Goal: Obtain resource: Obtain resource

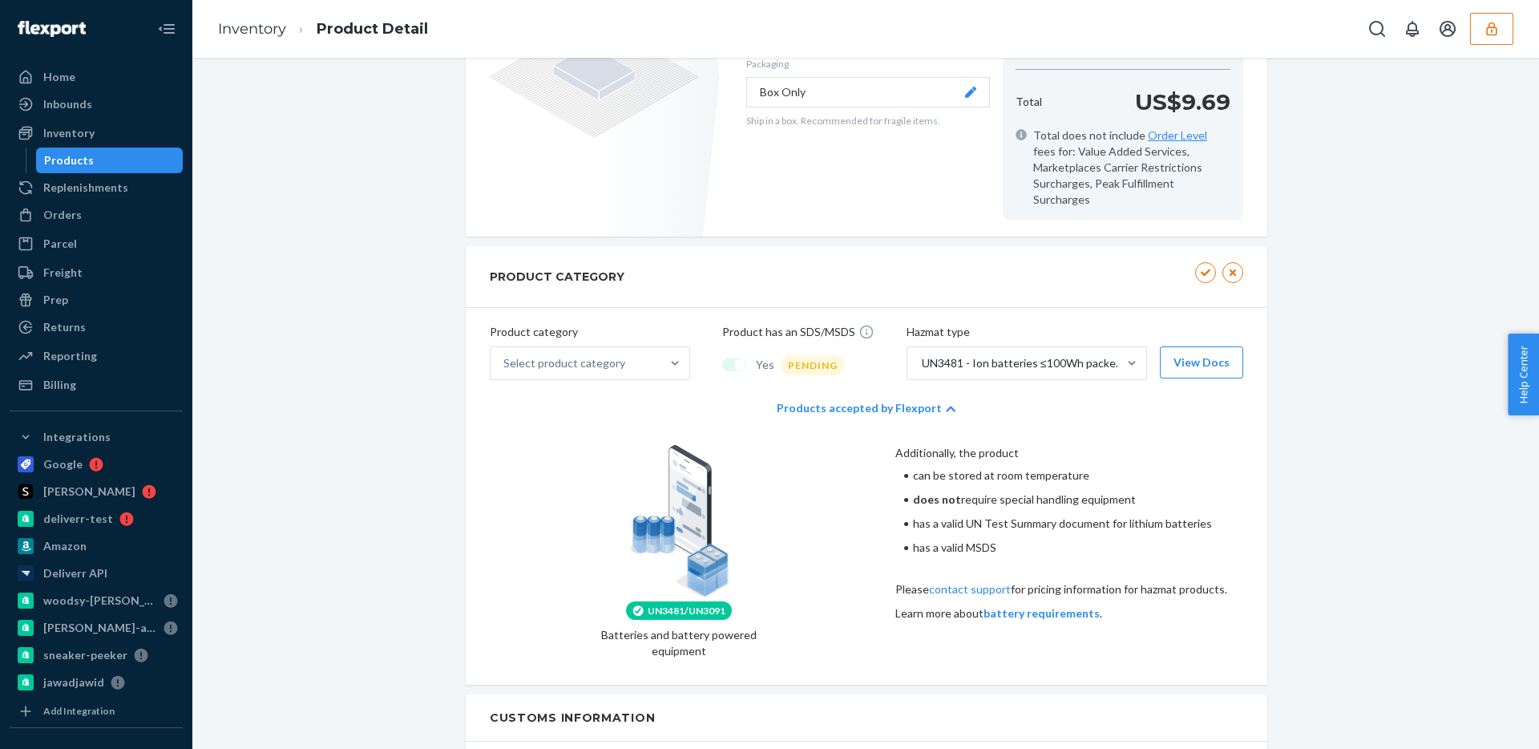
scroll to position [506, 0]
click at [1217, 346] on button "View Docs" at bounding box center [1201, 359] width 83 height 32
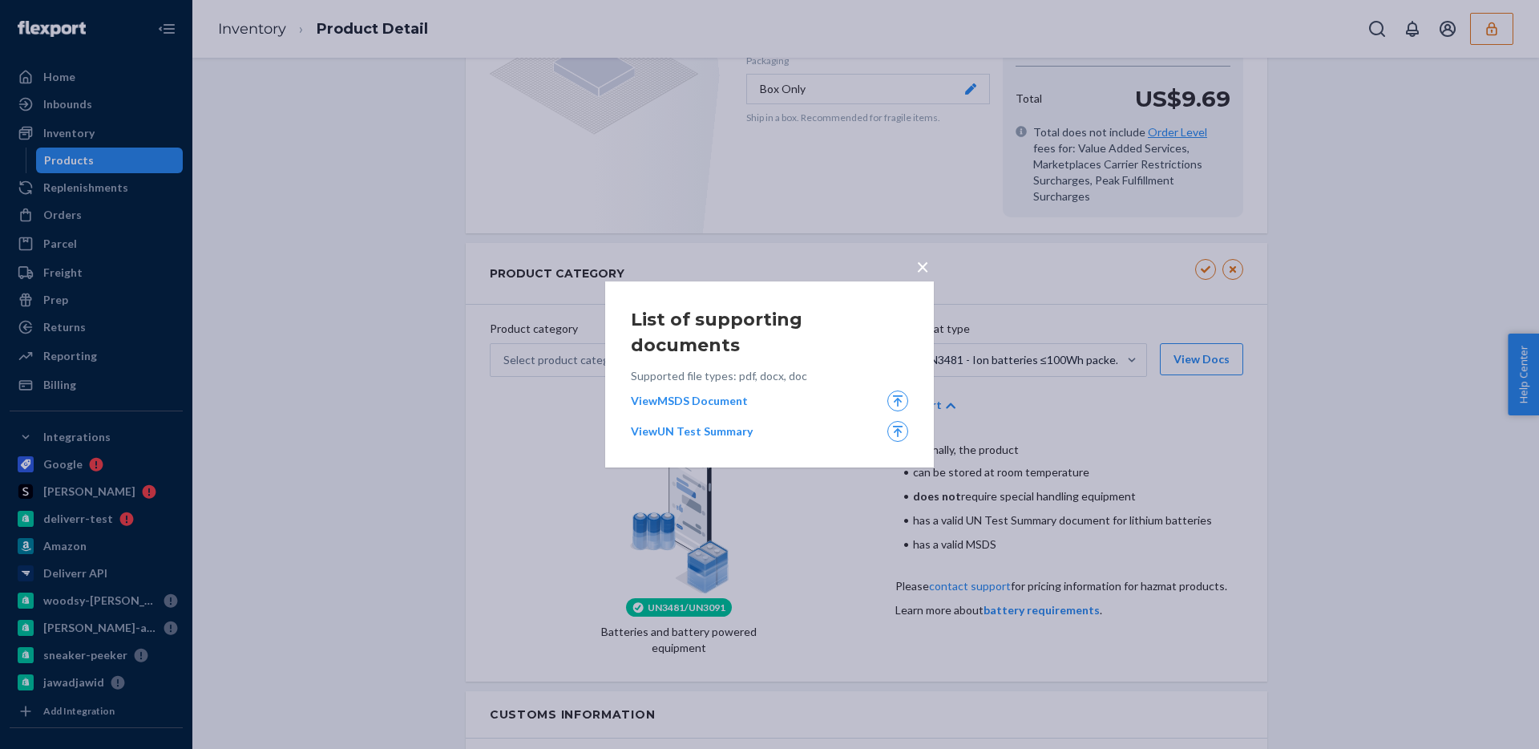
click at [703, 390] on div "View MSDS Document" at bounding box center [769, 400] width 277 height 21
click at [705, 393] on link "View MSDS Document" at bounding box center [754, 401] width 247 height 16
click at [706, 423] on link "View UN Test Summary" at bounding box center [754, 431] width 247 height 16
click at [930, 274] on button "×" at bounding box center [923, 263] width 22 height 28
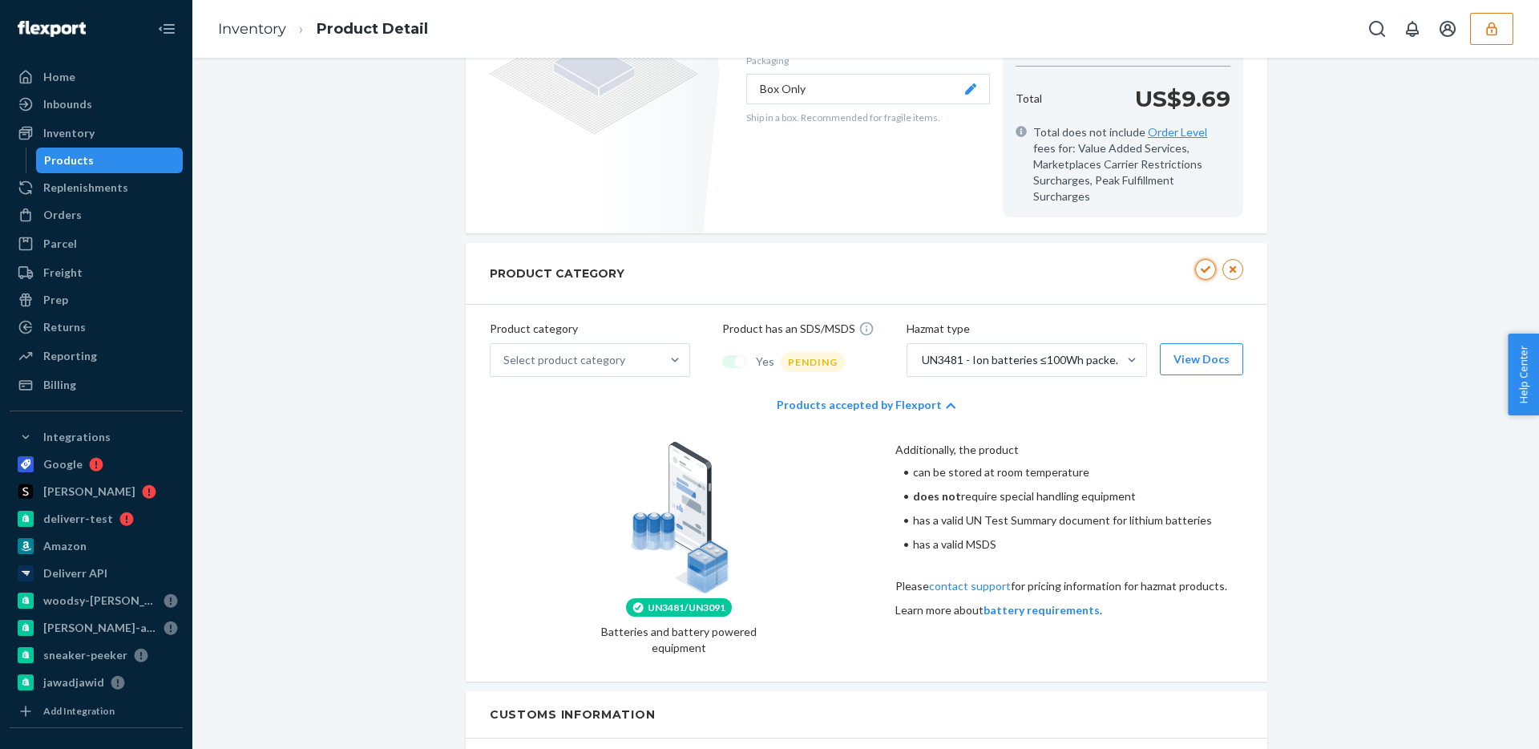
click at [1198, 259] on button "button" at bounding box center [1205, 269] width 21 height 21
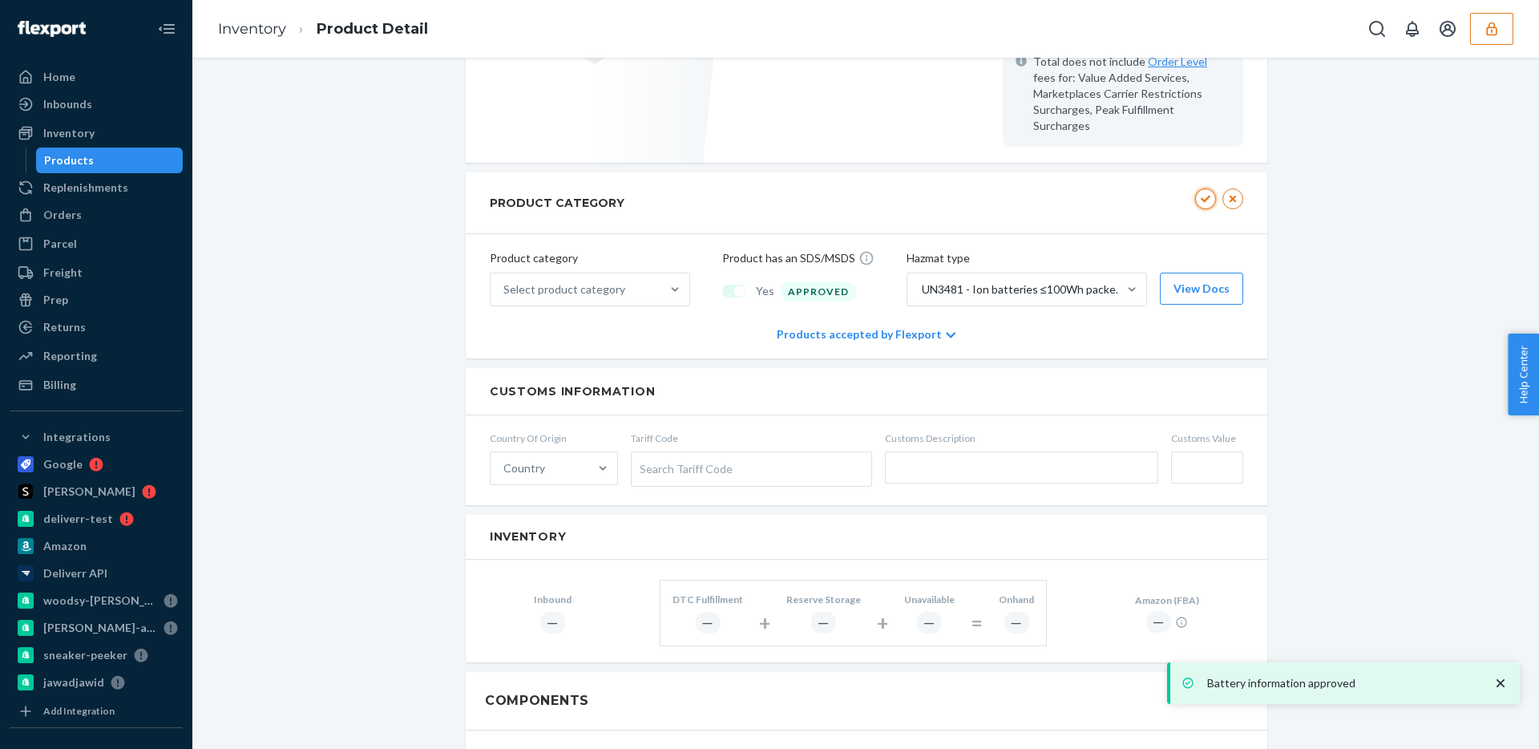
scroll to position [435, 0]
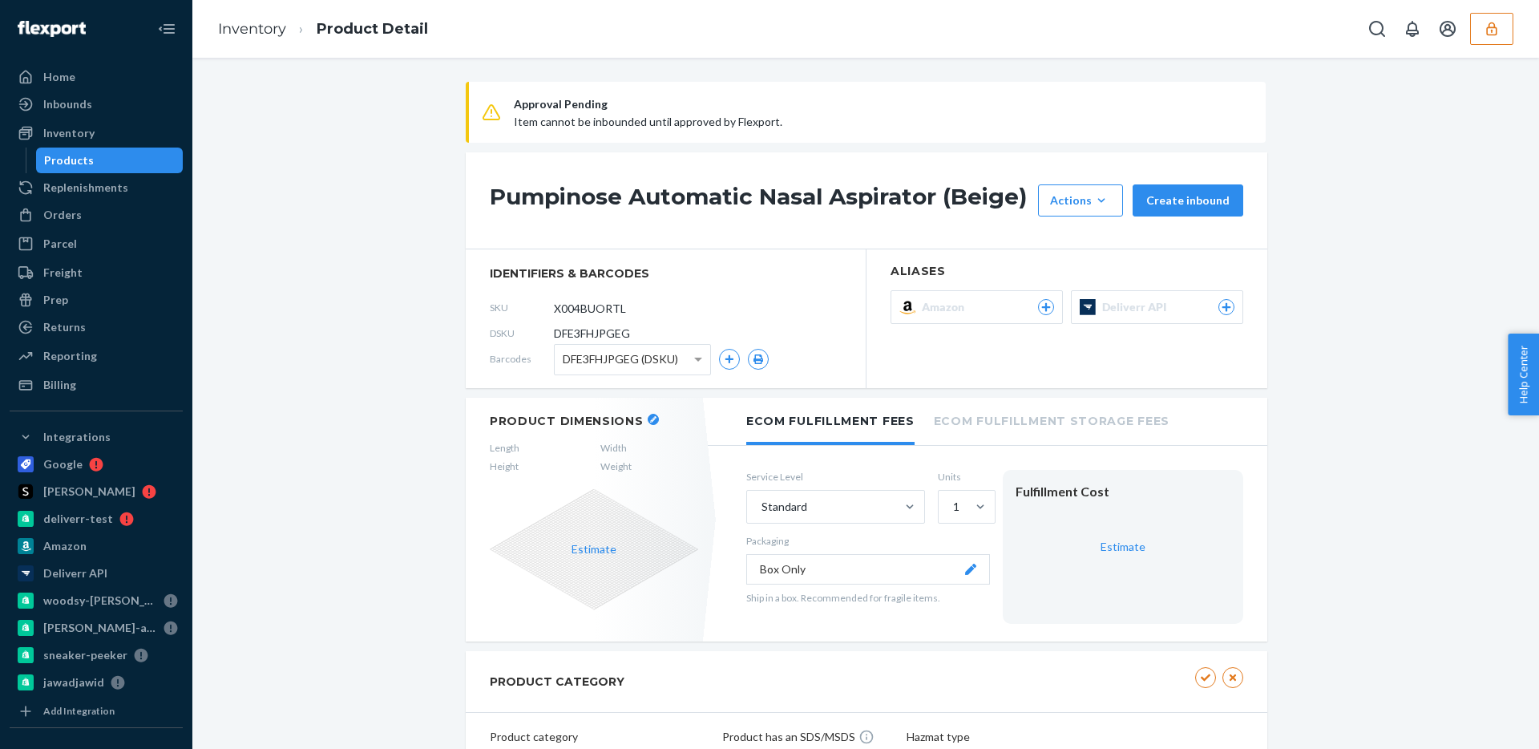
scroll to position [555, 0]
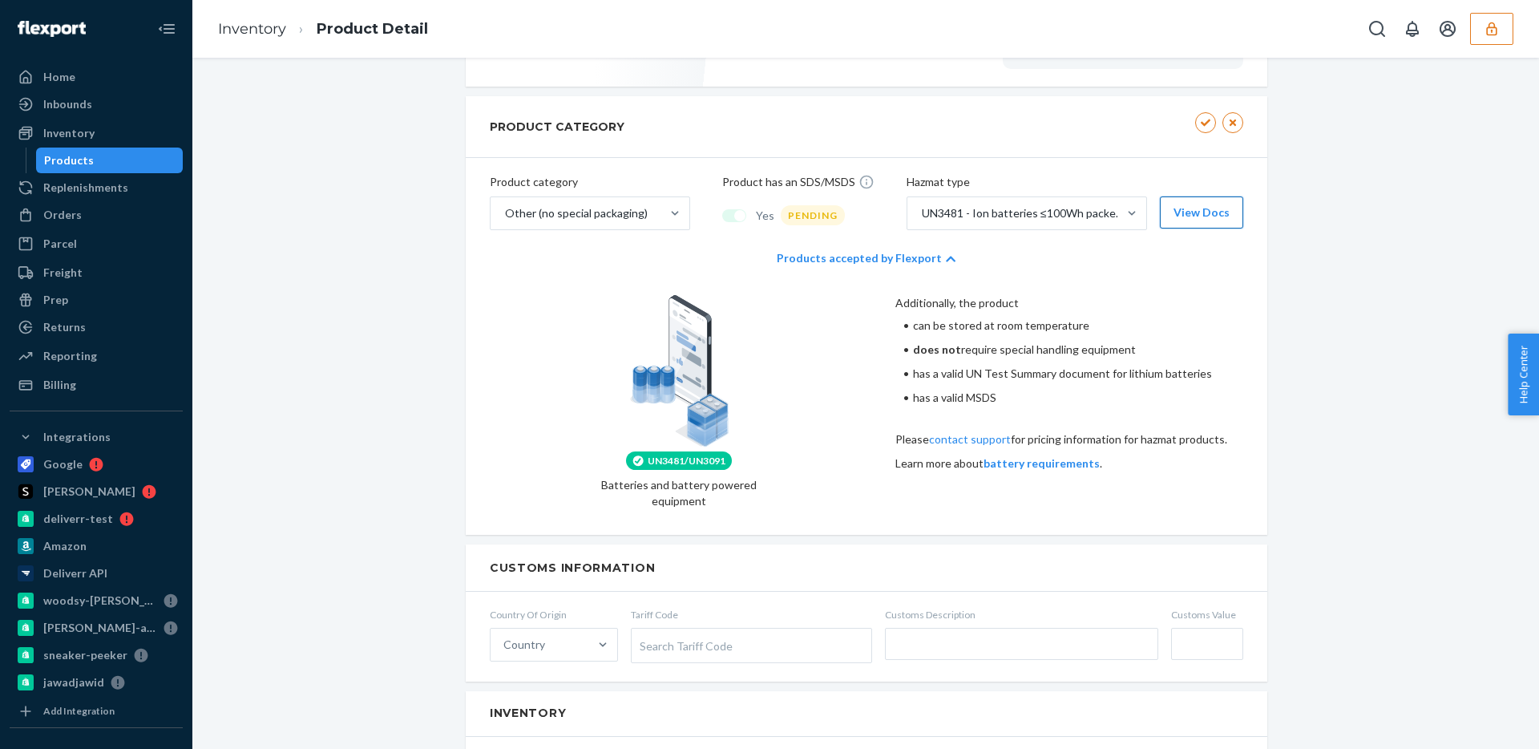
click at [1224, 208] on button "View Docs" at bounding box center [1201, 212] width 83 height 32
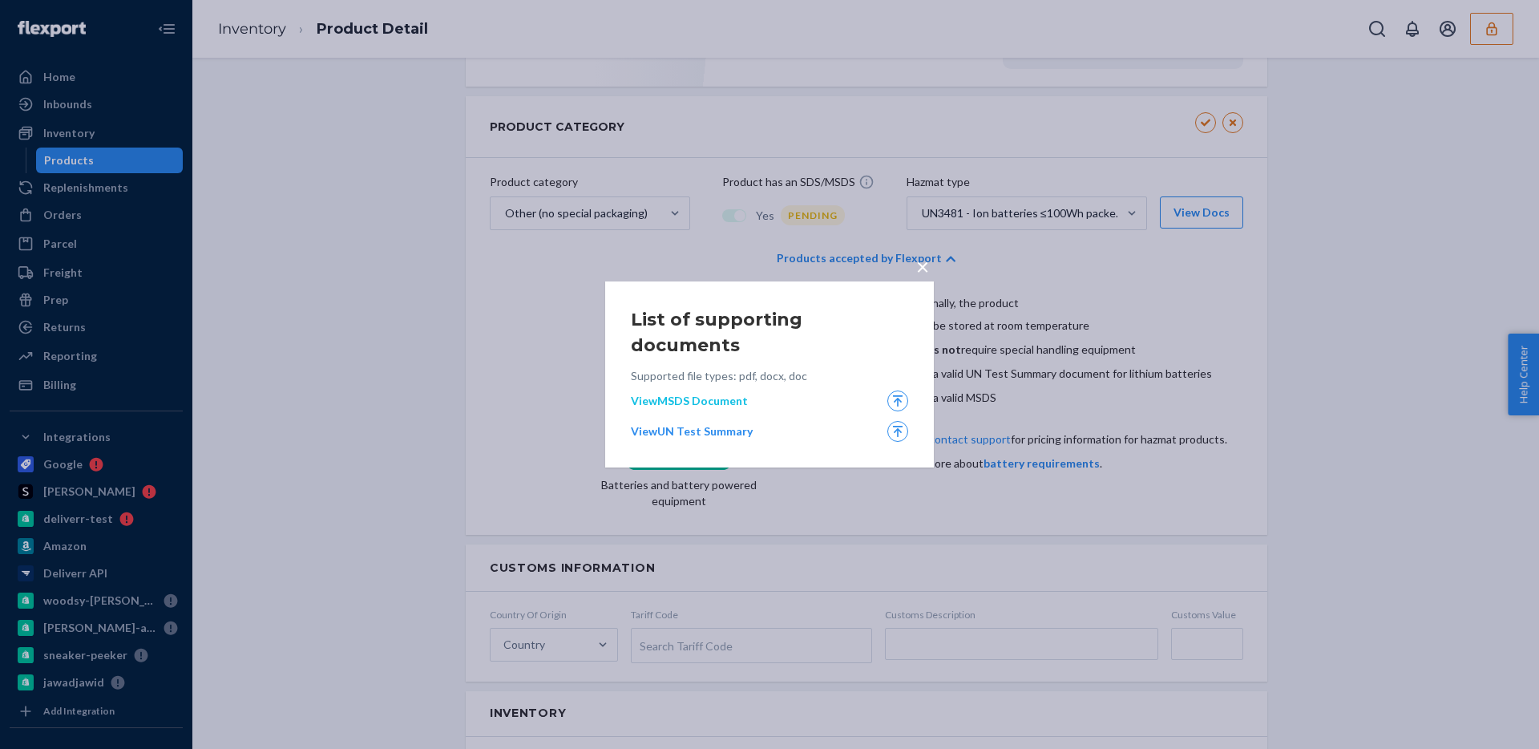
click at [718, 393] on link "View MSDS Document" at bounding box center [754, 401] width 247 height 16
click at [711, 425] on link "View UN Test Summary" at bounding box center [754, 431] width 247 height 16
click at [928, 280] on span "×" at bounding box center [922, 266] width 13 height 27
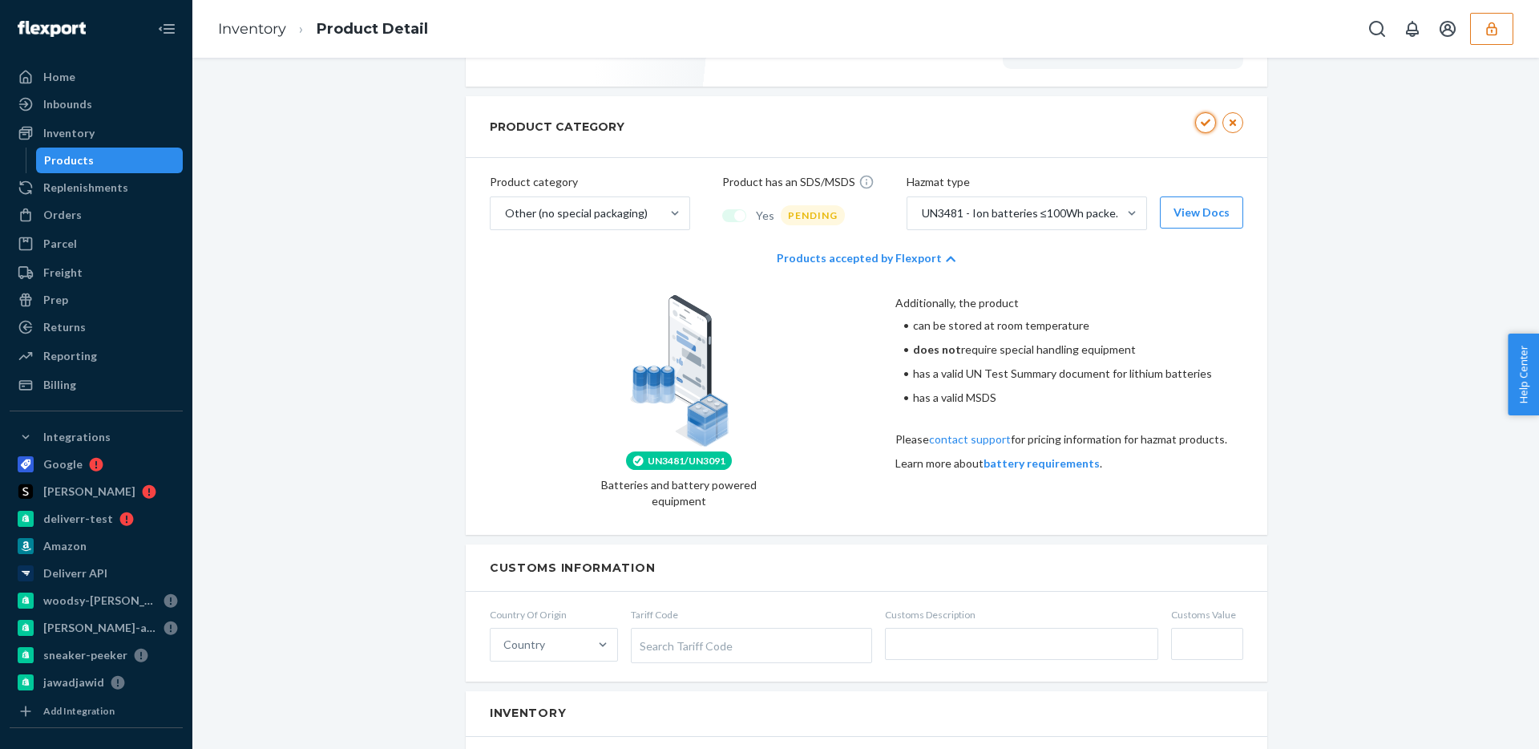
click at [1205, 121] on icon "button" at bounding box center [1205, 123] width 11 height 10
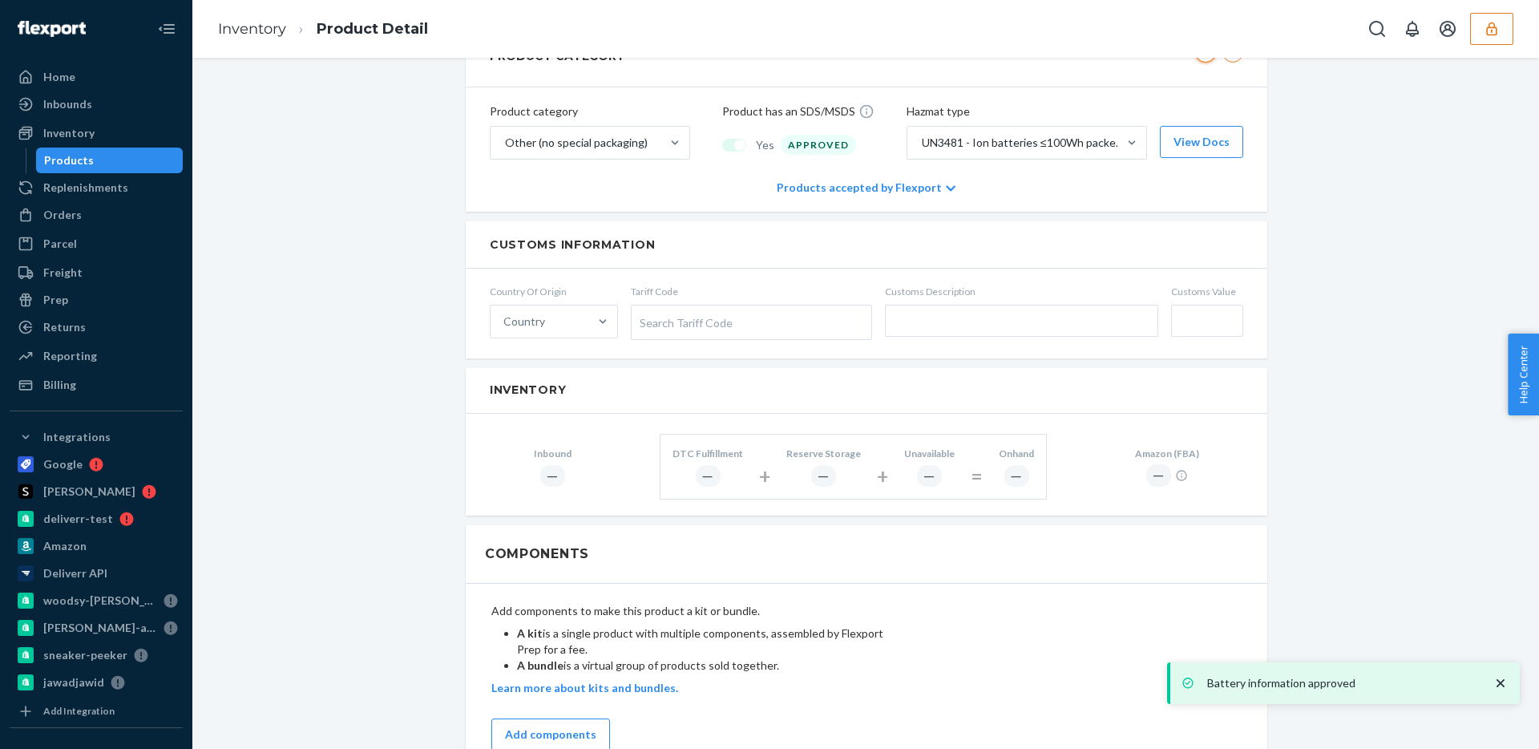
scroll to position [484, 0]
